Goal: Browse casually: Explore the website without a specific task or goal

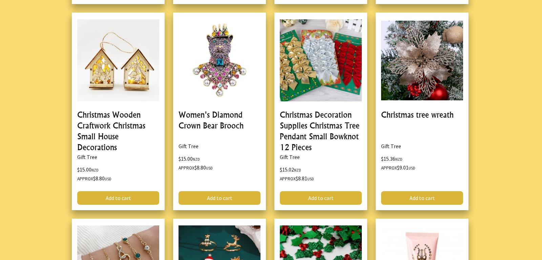
scroll to position [1827, 0]
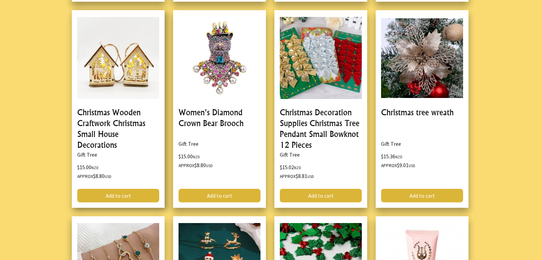
click at [103, 120] on link at bounding box center [118, 109] width 93 height 198
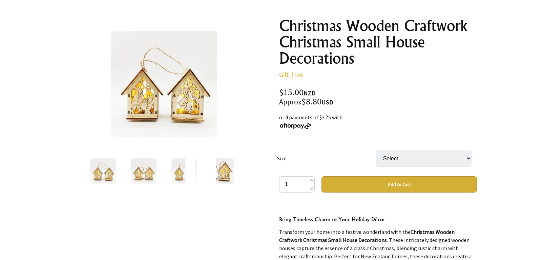
scroll to position [66, 0]
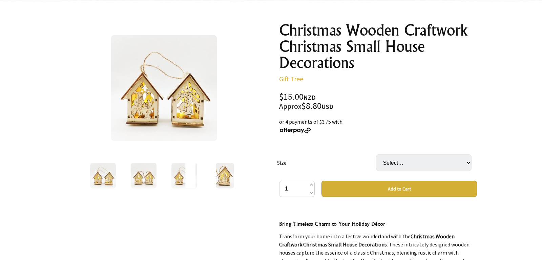
click at [161, 103] on img at bounding box center [164, 88] width 106 height 106
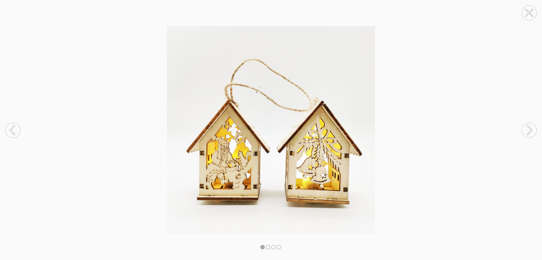
click at [528, 127] on circle at bounding box center [529, 130] width 15 height 15
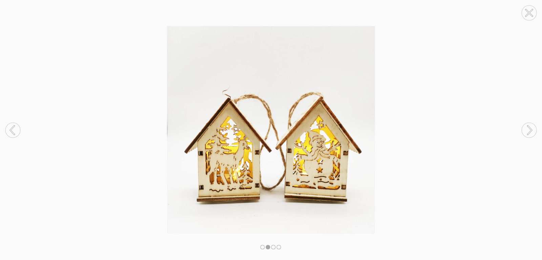
click at [528, 127] on circle at bounding box center [529, 130] width 15 height 15
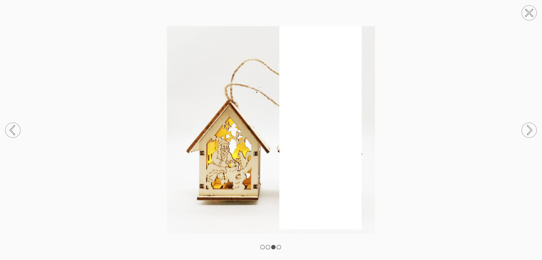
click at [530, 127] on icon at bounding box center [530, 130] width 4 height 9
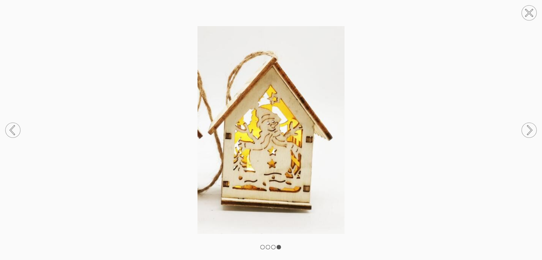
click at [263, 248] on rect at bounding box center [263, 247] width 4 height 4
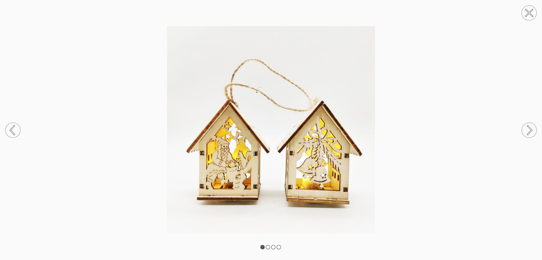
click at [268, 248] on rect at bounding box center [268, 247] width 4 height 4
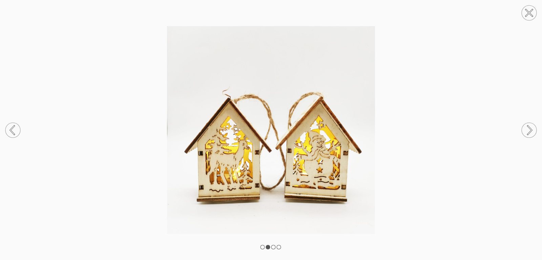
click at [274, 247] on rect at bounding box center [274, 247] width 4 height 4
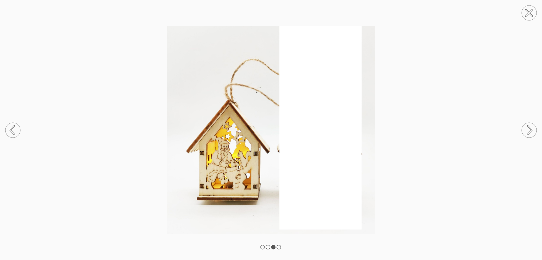
click at [278, 248] on rect at bounding box center [279, 247] width 4 height 4
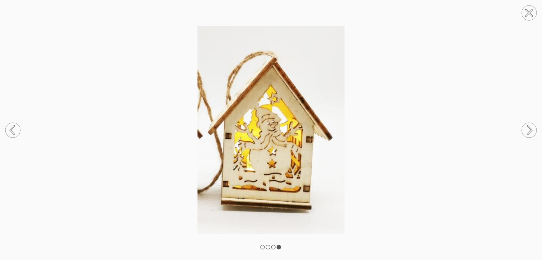
click at [262, 247] on rect at bounding box center [263, 247] width 4 height 4
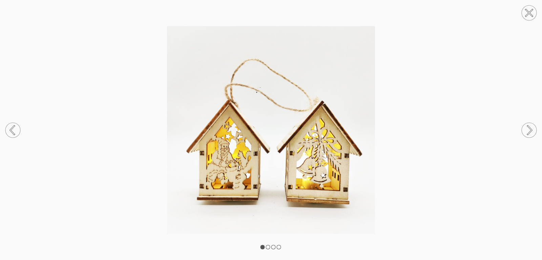
click at [495, 58] on img at bounding box center [271, 130] width 542 height 208
click at [268, 245] on div at bounding box center [271, 130] width 542 height 260
click at [268, 245] on rect at bounding box center [268, 247] width 4 height 4
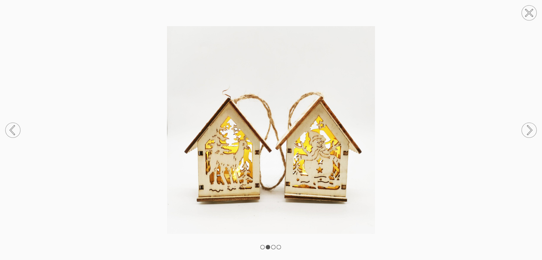
click at [262, 247] on rect at bounding box center [263, 247] width 4 height 4
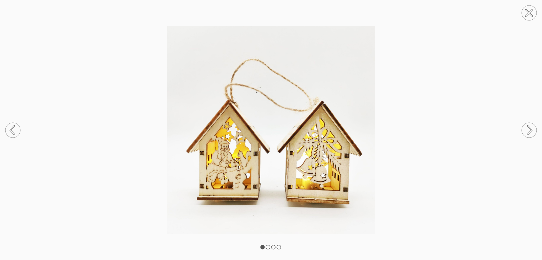
click at [268, 246] on rect at bounding box center [268, 247] width 4 height 4
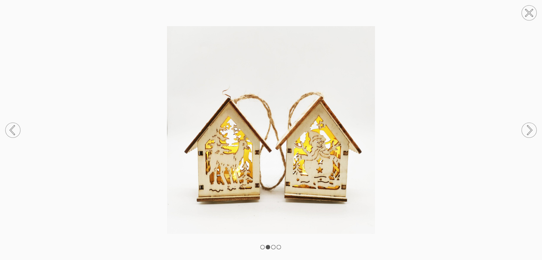
click at [512, 152] on img at bounding box center [271, 130] width 542 height 208
click at [528, 129] on circle at bounding box center [529, 130] width 15 height 15
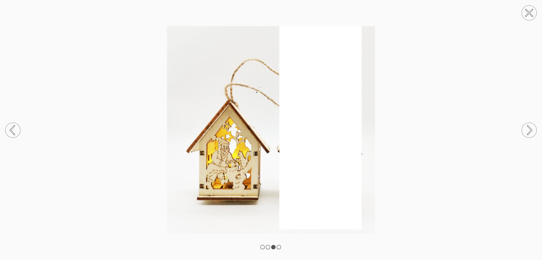
click at [12, 130] on circle at bounding box center [12, 130] width 15 height 15
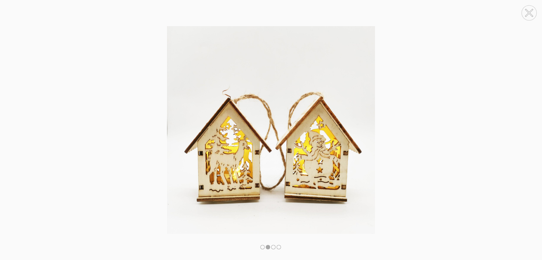
click at [12, 130] on circle at bounding box center [12, 130] width 15 height 15
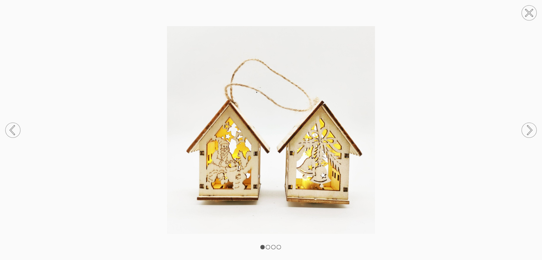
click at [527, 131] on circle at bounding box center [529, 130] width 15 height 15
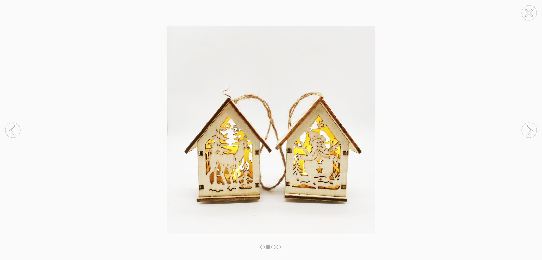
click at [527, 131] on circle at bounding box center [529, 130] width 15 height 15
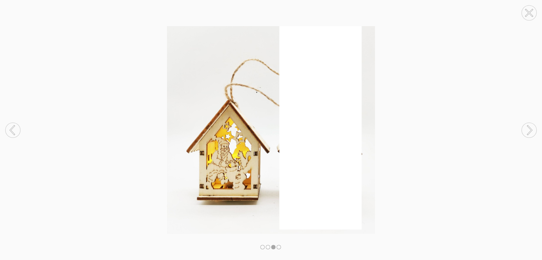
click at [527, 131] on circle at bounding box center [529, 130] width 15 height 15
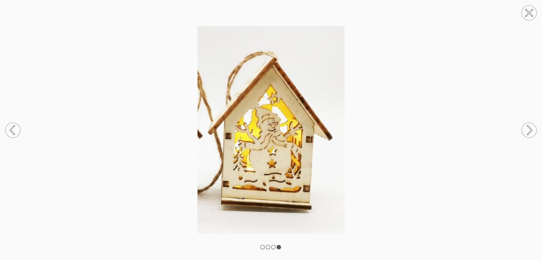
click at [14, 130] on circle at bounding box center [12, 130] width 15 height 15
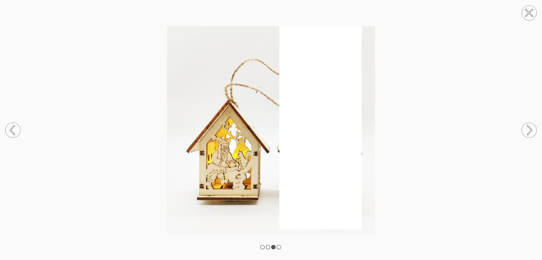
click at [14, 130] on circle at bounding box center [12, 130] width 15 height 15
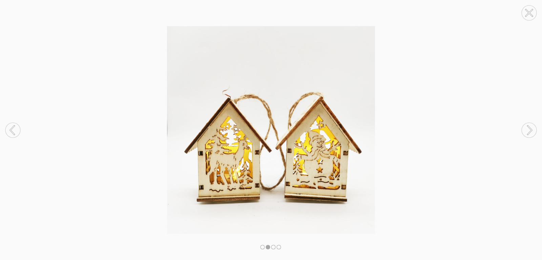
click at [14, 130] on circle at bounding box center [12, 130] width 15 height 15
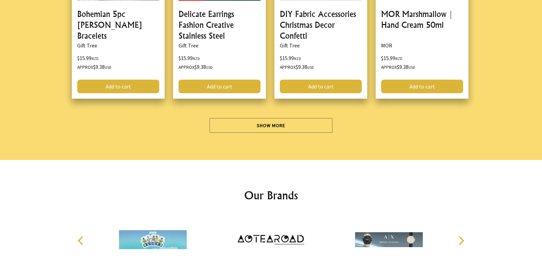
scroll to position [2132, 0]
